Goal: Check status: Check status

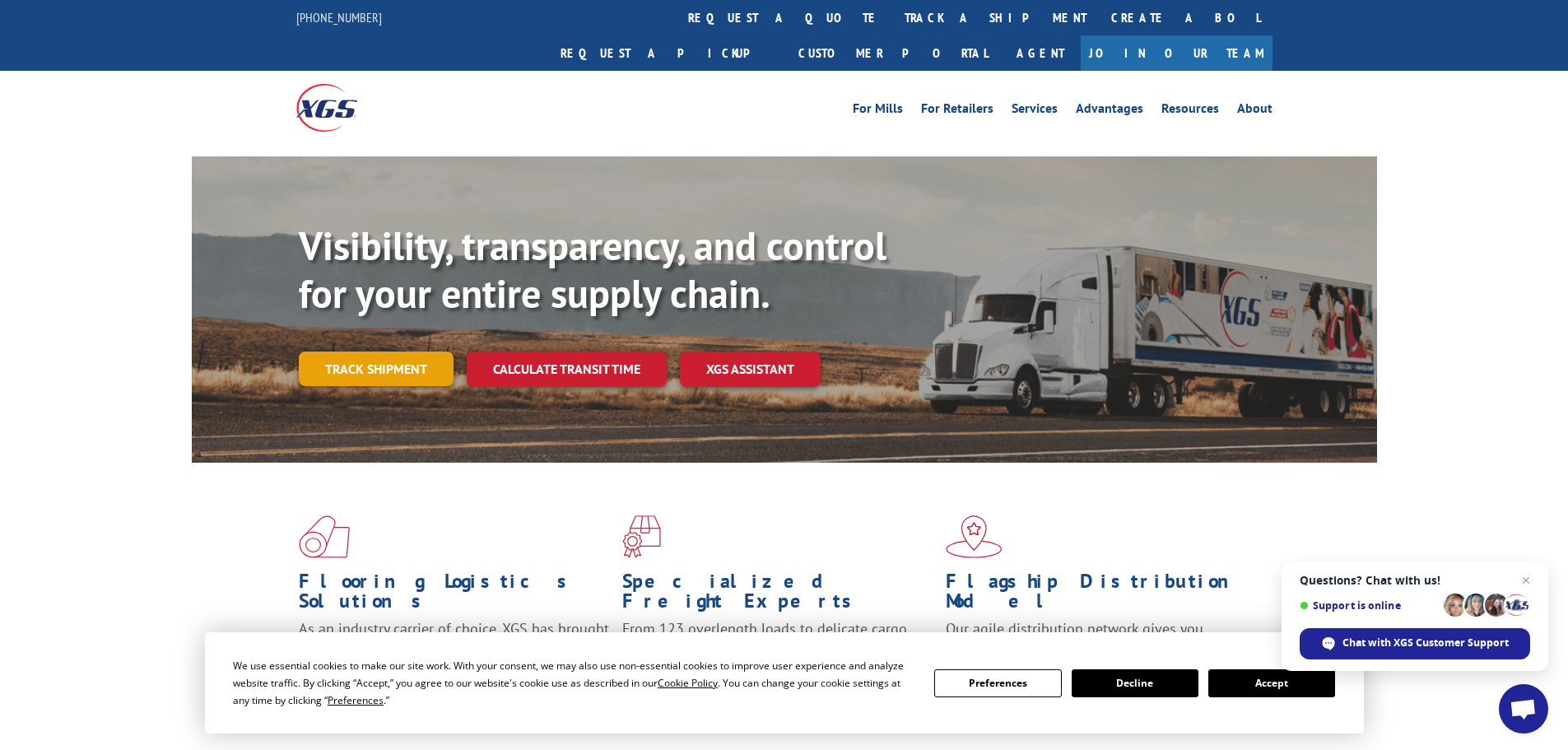
click at [372, 352] on link "Track shipment" at bounding box center [375, 368] width 155 height 35
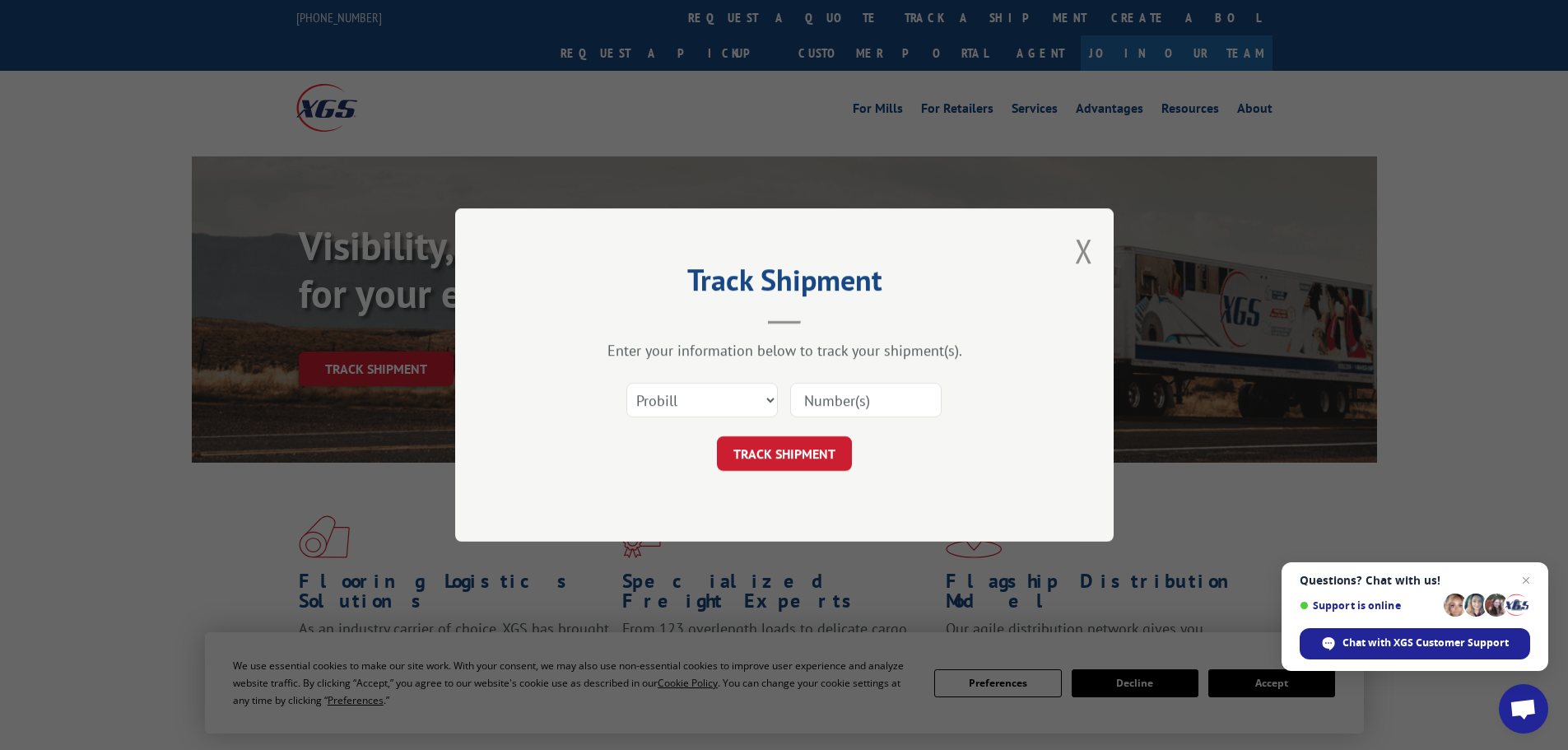
click at [823, 403] on input at bounding box center [865, 399] width 151 height 35
paste input "5529646"
type input "5529646"
click at [787, 452] on button "TRACK SHIPMENT" at bounding box center [784, 453] width 135 height 35
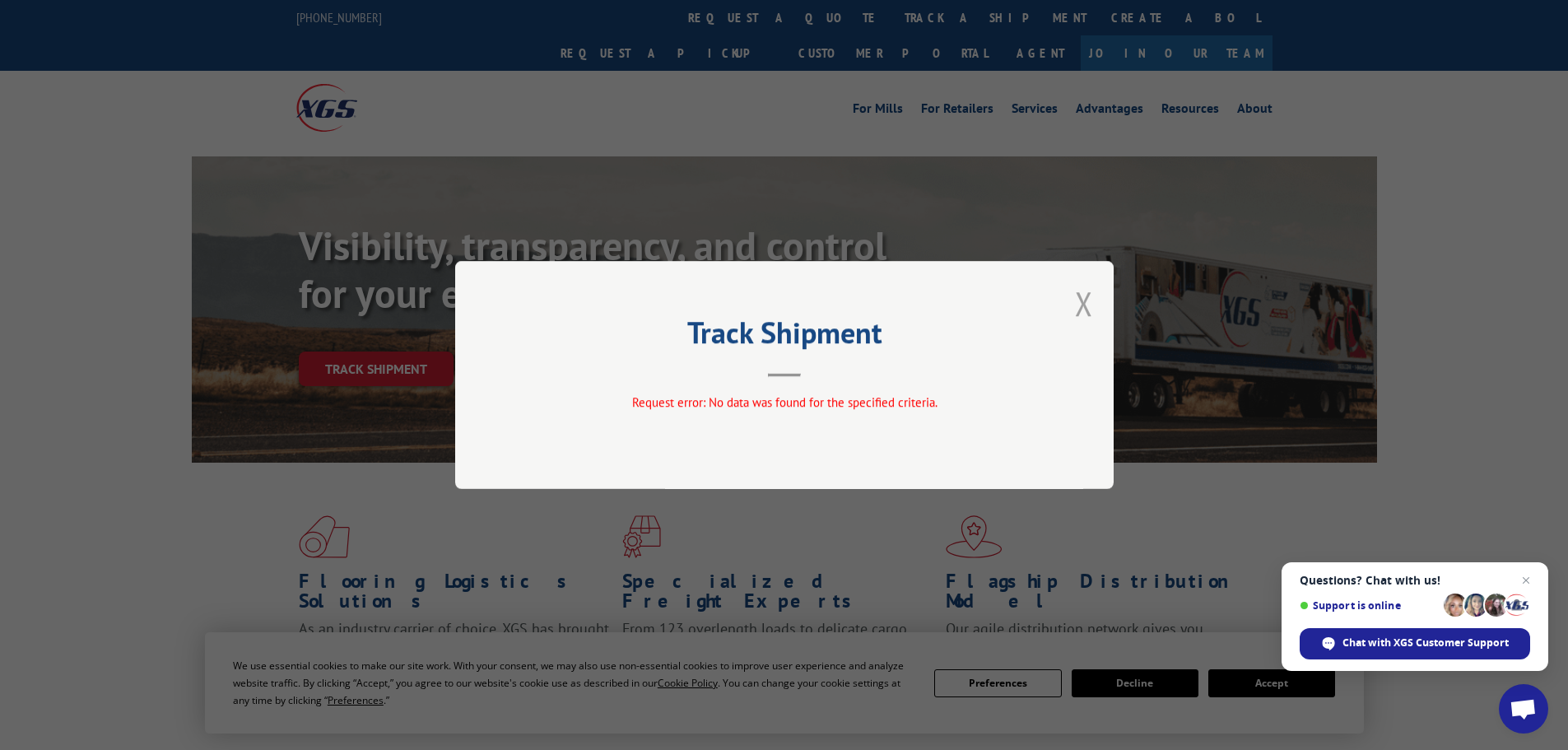
click at [1083, 304] on button "Close modal" at bounding box center [1084, 303] width 18 height 43
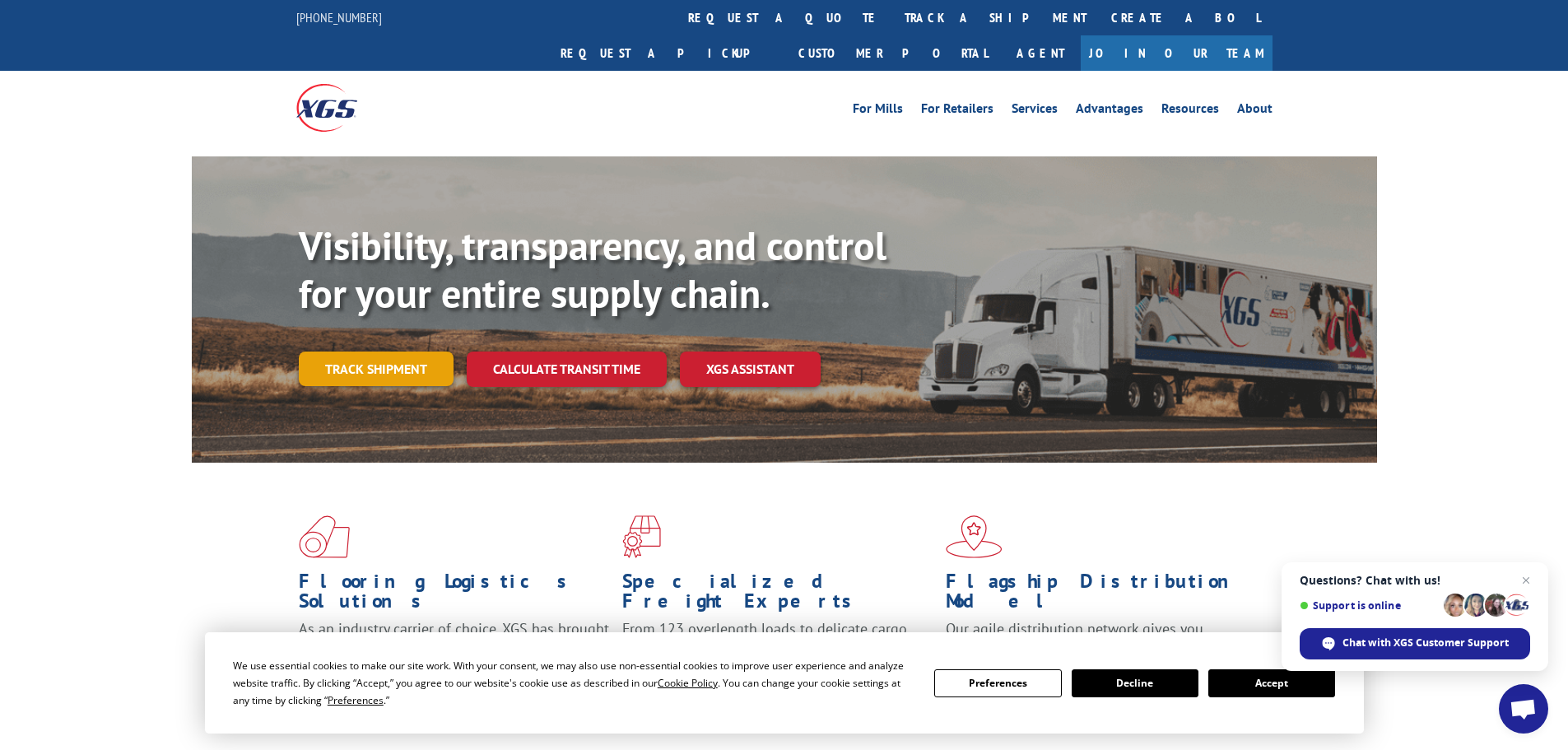
click at [379, 352] on link "Track shipment" at bounding box center [375, 368] width 155 height 35
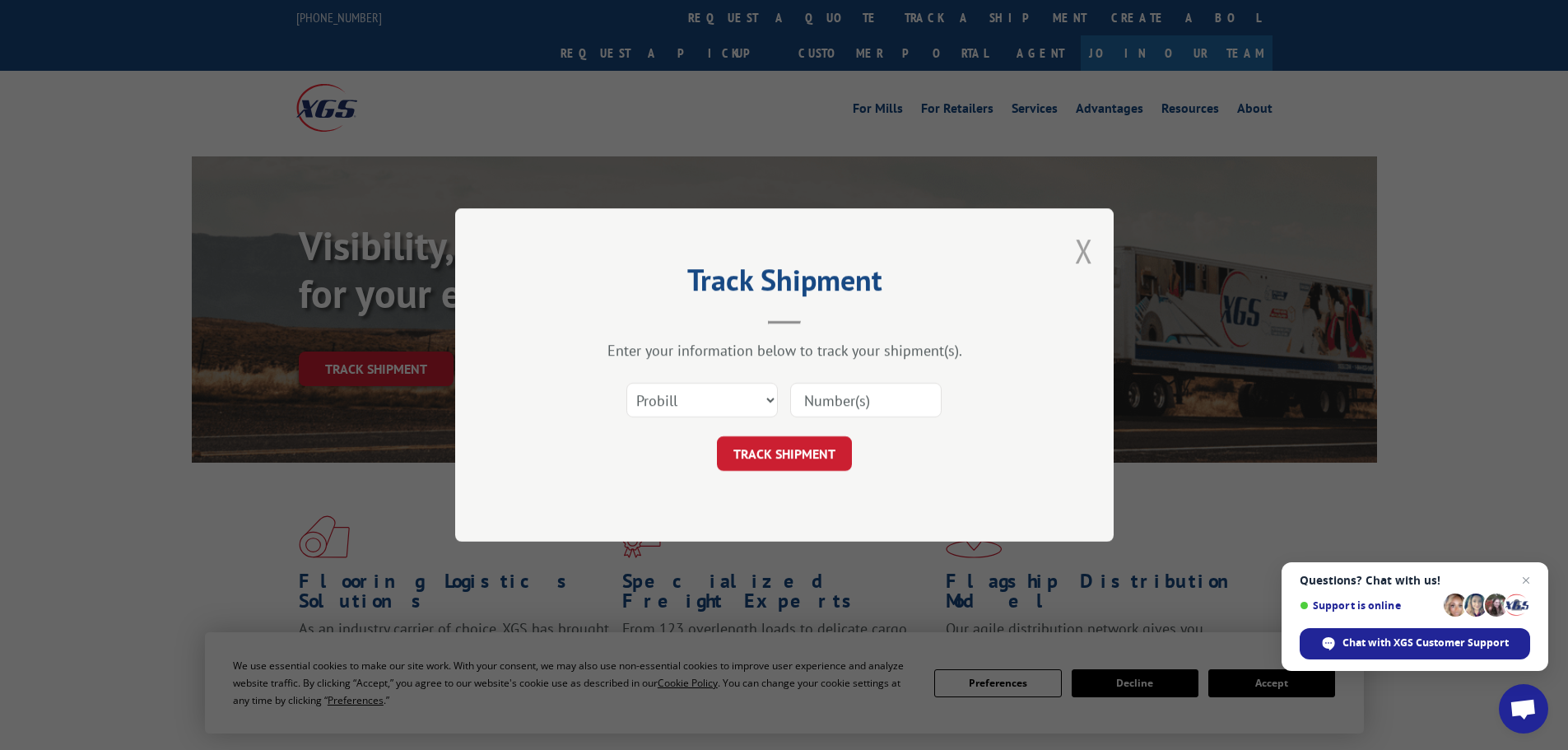
click at [1087, 246] on button "Close modal" at bounding box center [1084, 250] width 18 height 43
